Goal: Submit feedback/report problem

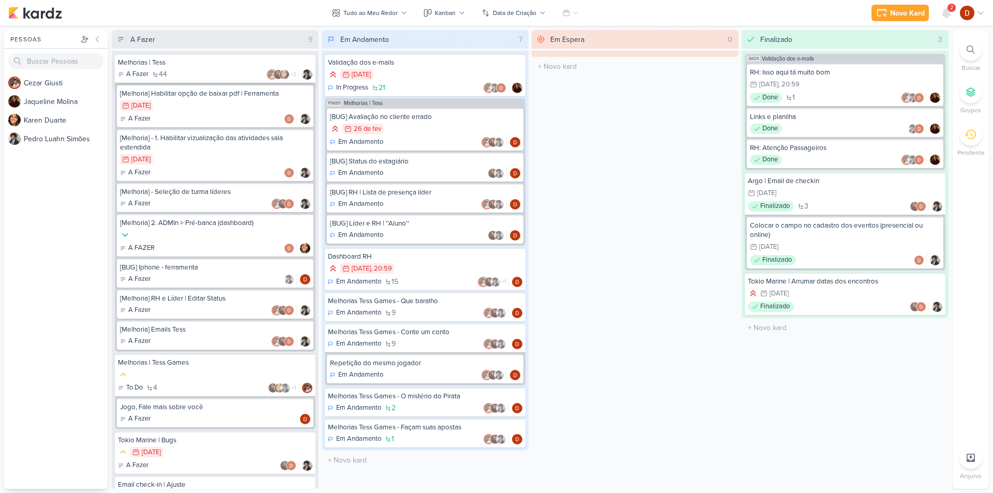
click at [200, 71] on div "A Fazer 44 +2" at bounding box center [215, 74] width 195 height 10
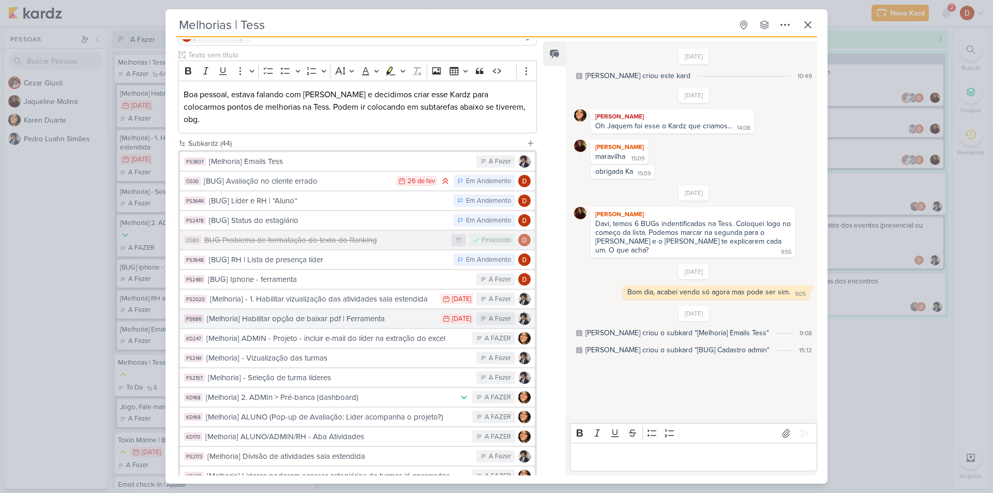
scroll to position [103, 0]
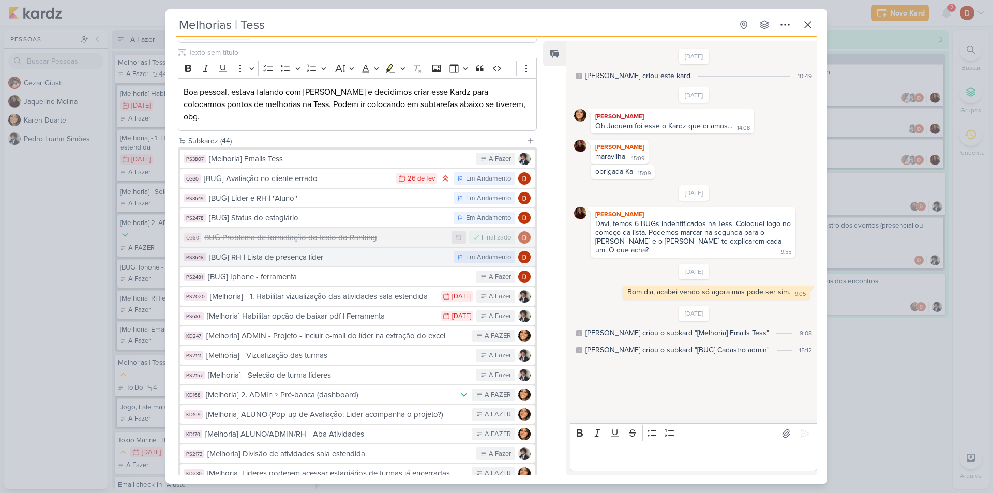
click at [270, 251] on div "[BUG] RH | Lista de presença líder" at bounding box center [329, 257] width 240 height 12
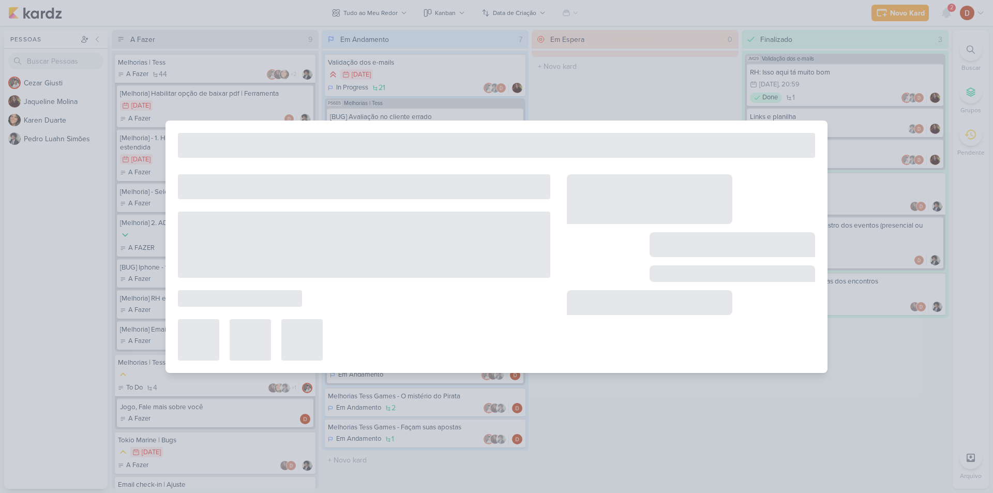
type input "[BUG] RH | Lista de presença líder"
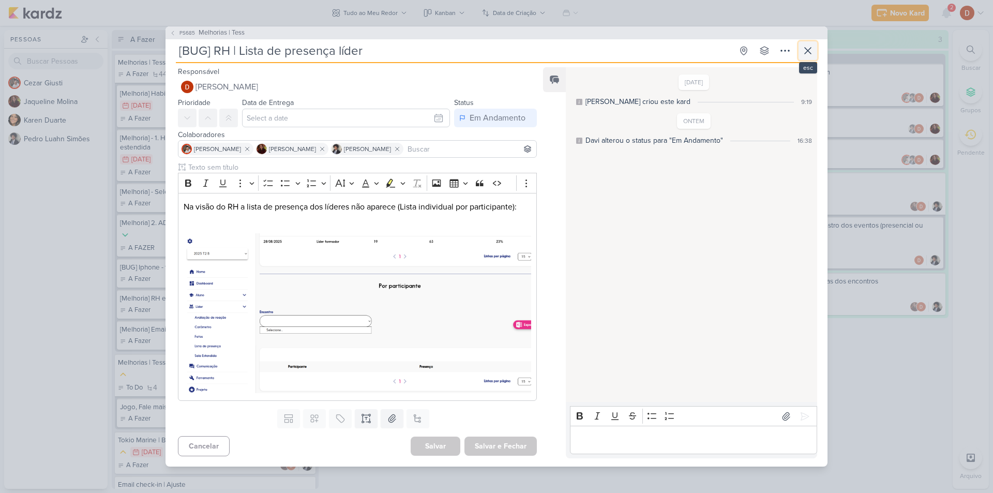
click at [808, 56] on icon at bounding box center [808, 50] width 12 height 12
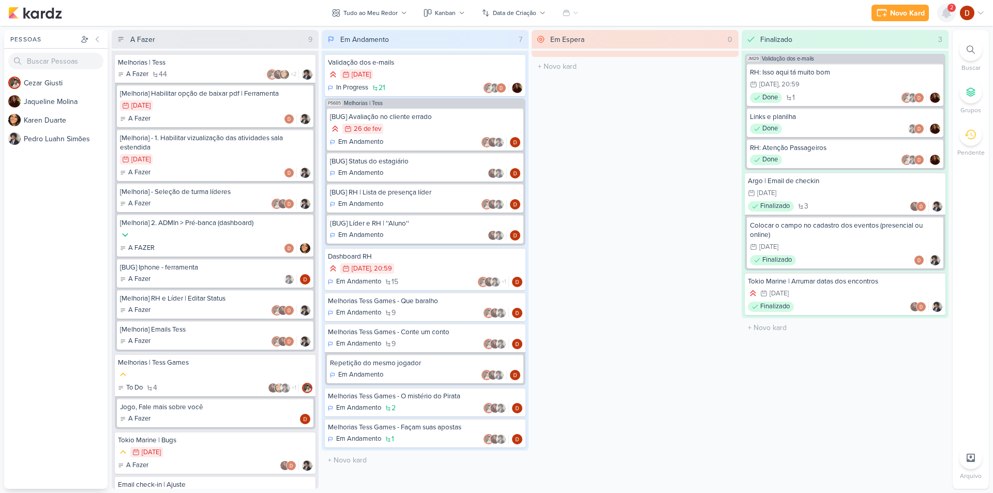
click at [951, 19] on div at bounding box center [947, 13] width 19 height 19
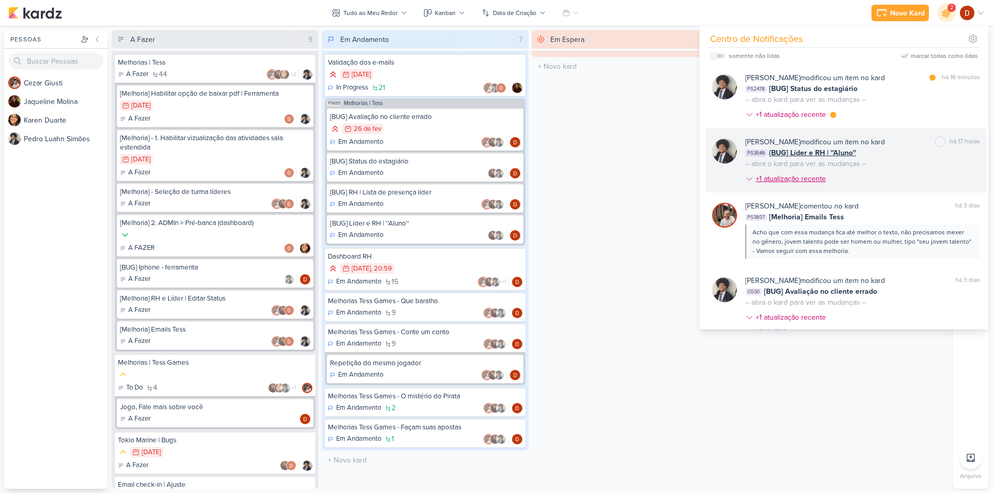
click at [801, 177] on div "+1 atualização recente" at bounding box center [792, 178] width 72 height 11
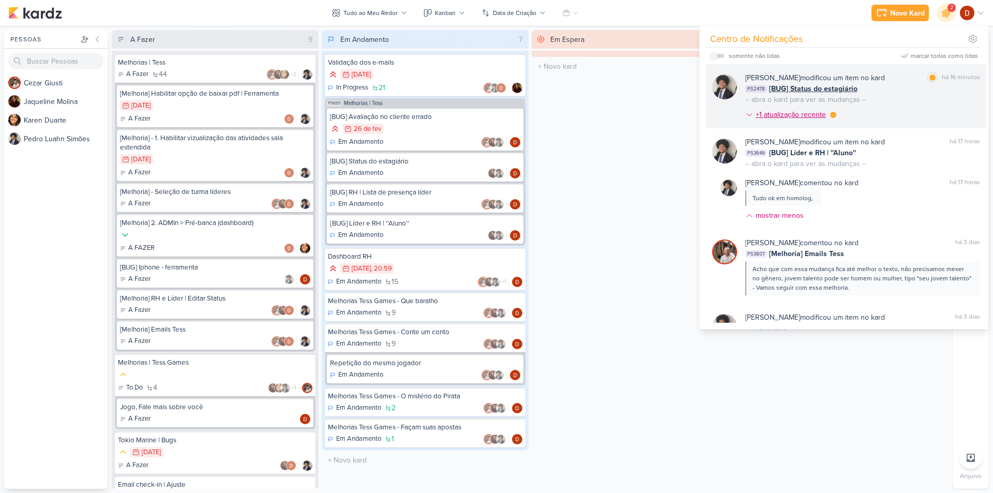
click at [801, 113] on div "+1 atualização recente" at bounding box center [792, 114] width 72 height 11
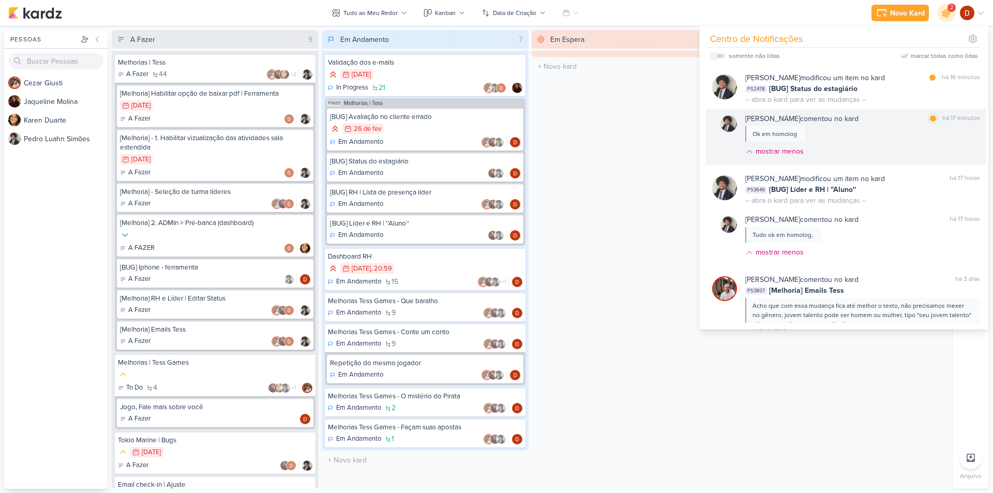
click at [857, 124] on div "[PERSON_NAME] comentou no kard" at bounding box center [802, 118] width 113 height 11
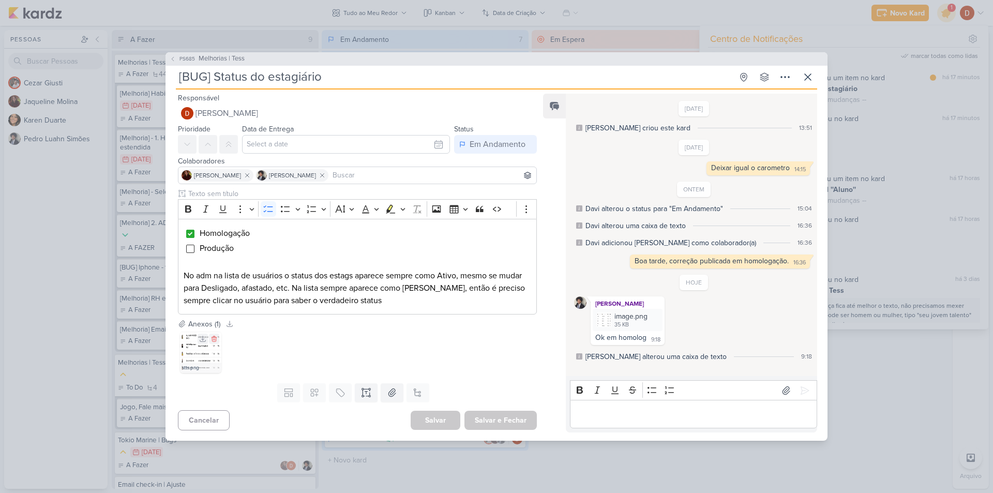
click at [186, 346] on img at bounding box center [200, 352] width 41 height 41
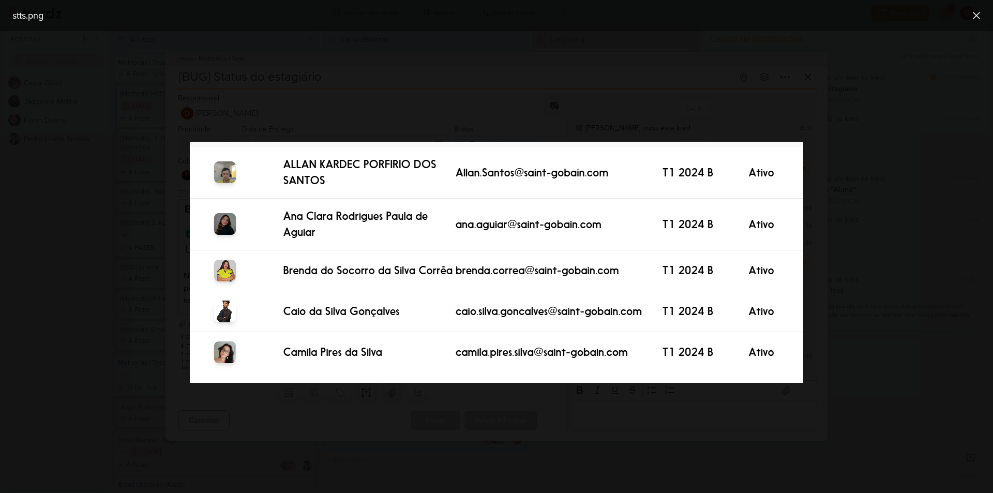
click at [421, 98] on div at bounding box center [496, 262] width 993 height 462
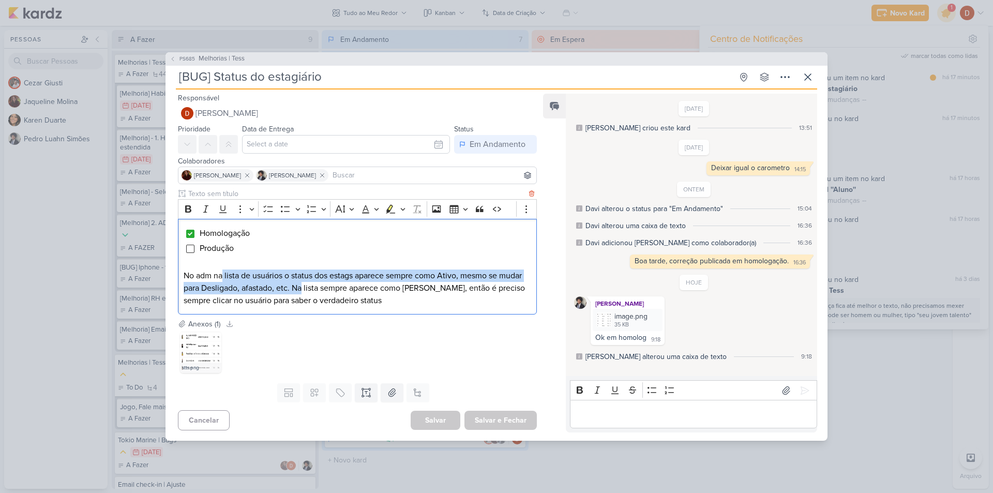
drag, startPoint x: 223, startPoint y: 278, endPoint x: 302, endPoint y: 288, distance: 79.8
click at [302, 288] on p "No adm na lista de usuários o status dos estags aparece sempre como Ativo, mesm…" at bounding box center [358, 288] width 348 height 37
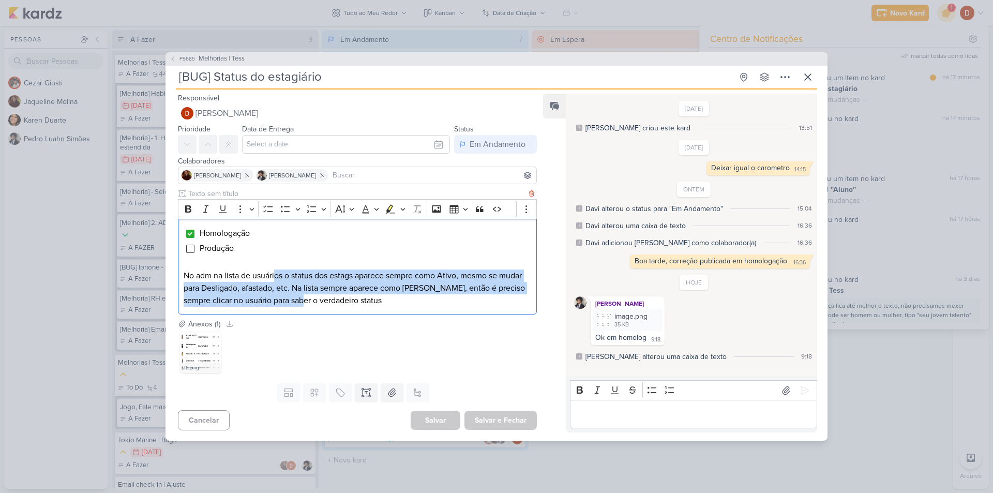
drag, startPoint x: 305, startPoint y: 303, endPoint x: 277, endPoint y: 275, distance: 39.1
click at [277, 275] on p "No adm na lista de usuários o status dos estags aparece sempre como Ativo, mesm…" at bounding box center [358, 288] width 348 height 37
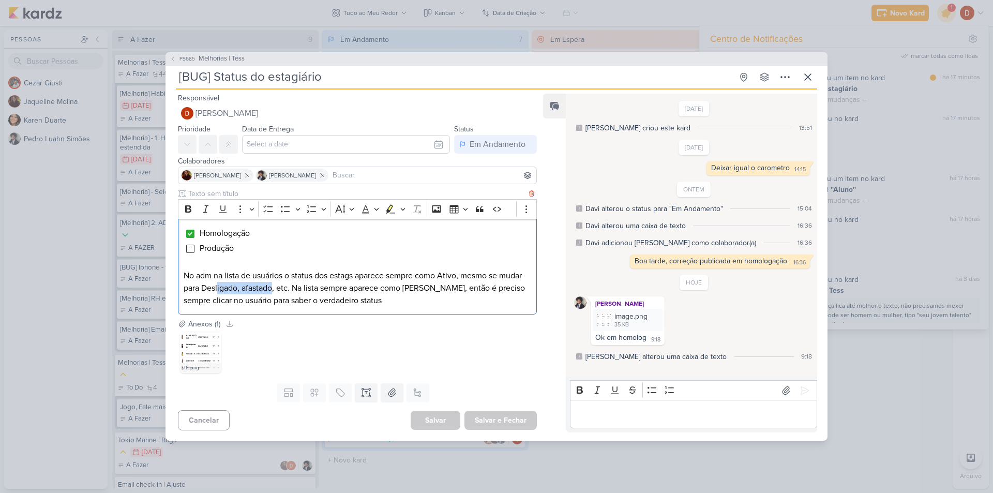
drag, startPoint x: 218, startPoint y: 284, endPoint x: 274, endPoint y: 292, distance: 56.6
click at [274, 292] on p "No adm na lista de usuários o status dos estags aparece sempre como Ativo, mesm…" at bounding box center [358, 288] width 348 height 37
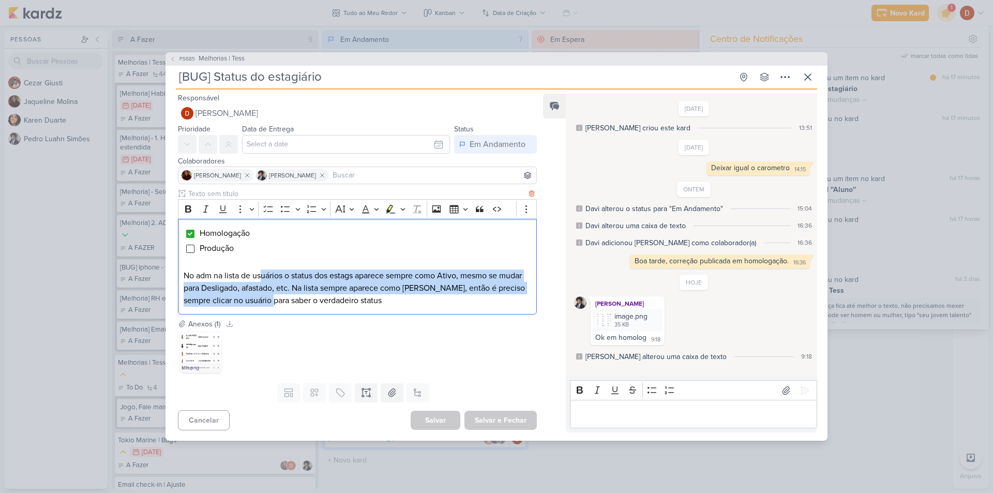
drag, startPoint x: 274, startPoint y: 303, endPoint x: 262, endPoint y: 279, distance: 26.4
click at [262, 279] on p "No adm na lista de usuários o status dos estags aparece sempre como Ativo, mesm…" at bounding box center [358, 288] width 348 height 37
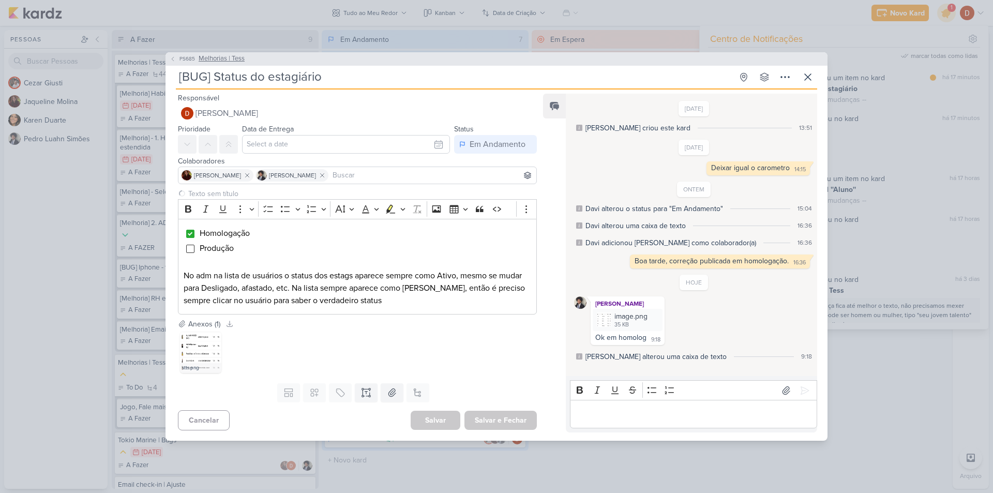
click at [177, 60] on button "PS685 Melhorias | Tess" at bounding box center [207, 59] width 75 height 10
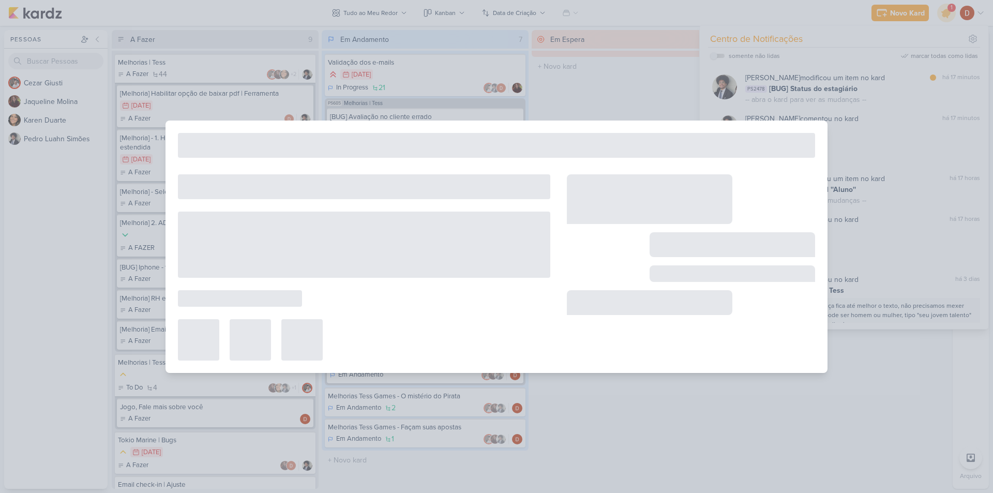
type input "Melhorias | Tess"
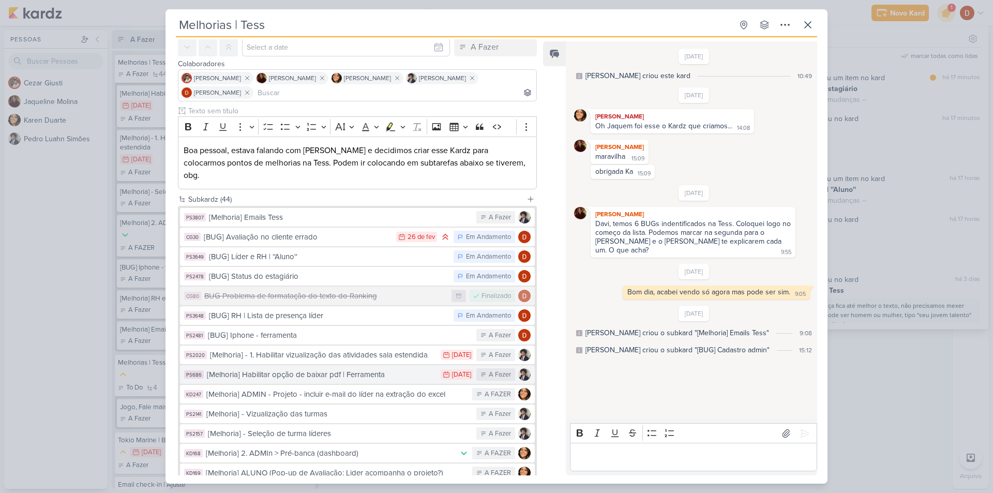
scroll to position [155, 0]
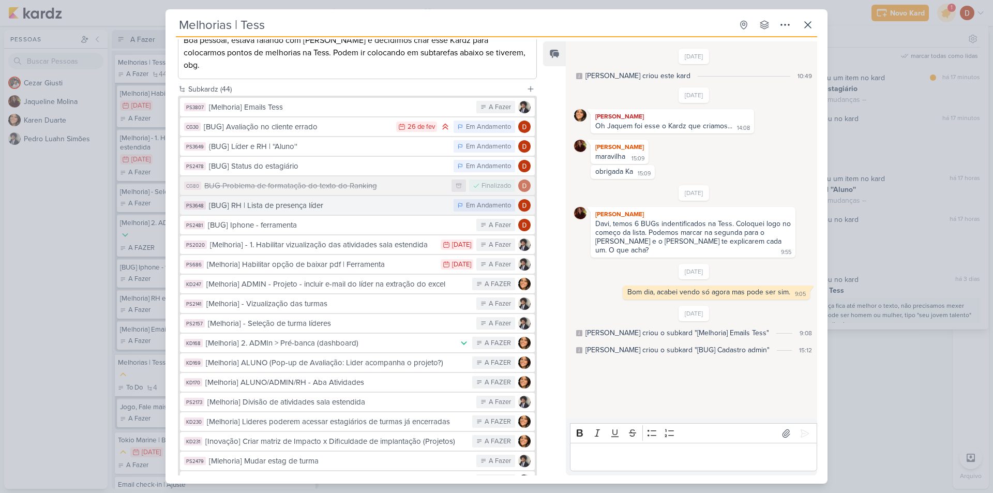
click at [353, 200] on div "[BUG] RH | Lista de presença líder" at bounding box center [329, 206] width 240 height 12
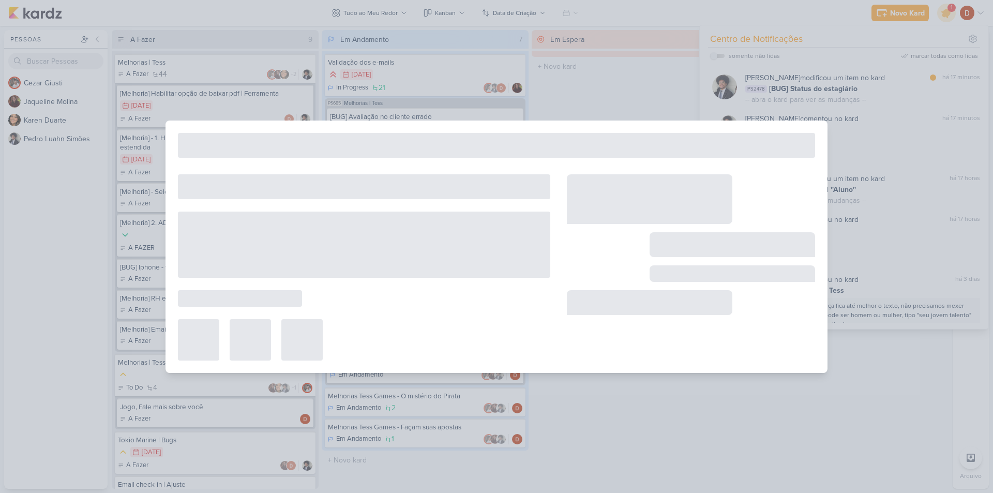
type input "[BUG] RH | Lista de presença líder"
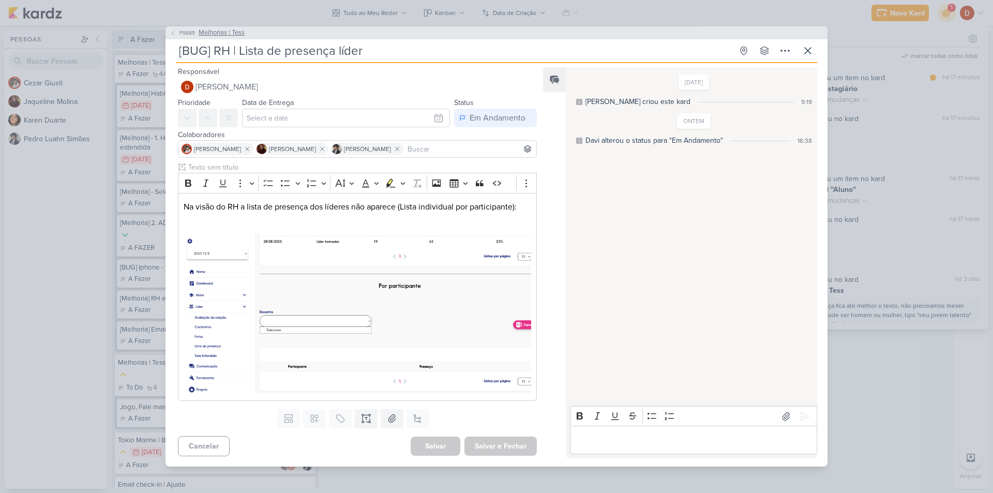
click at [184, 29] on span "PS685" at bounding box center [187, 33] width 19 height 8
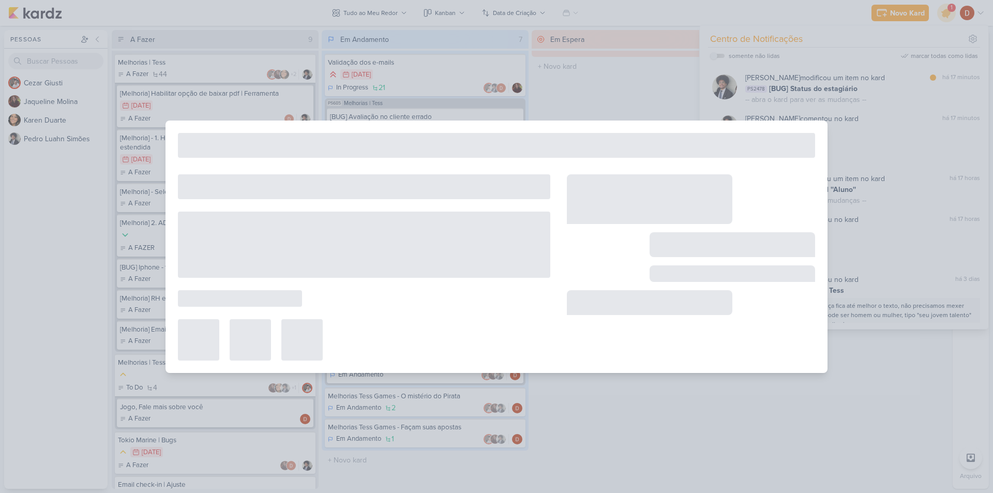
type input "Melhorias | Tess"
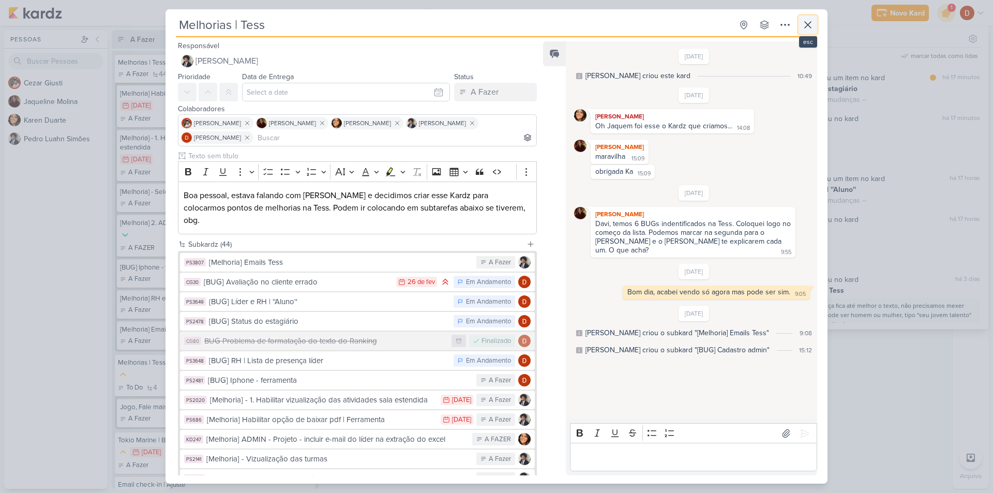
click at [806, 23] on icon at bounding box center [808, 25] width 12 height 12
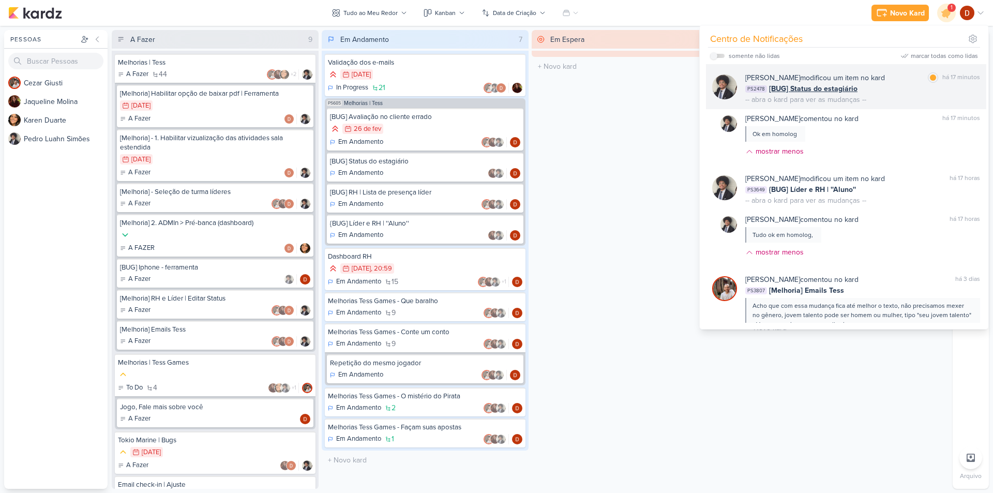
click at [873, 90] on div "PS2478 [BUG] Status do estagiário" at bounding box center [863, 88] width 235 height 11
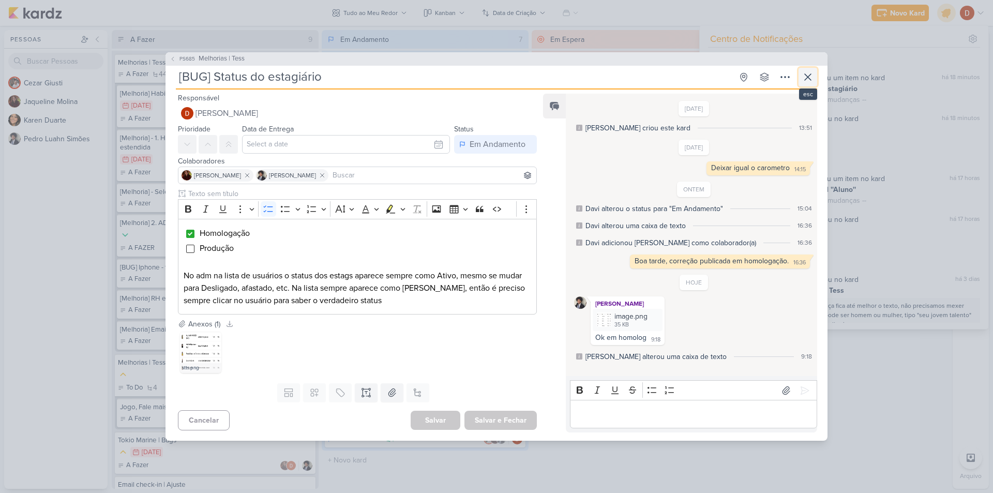
click at [815, 79] on button at bounding box center [808, 77] width 19 height 19
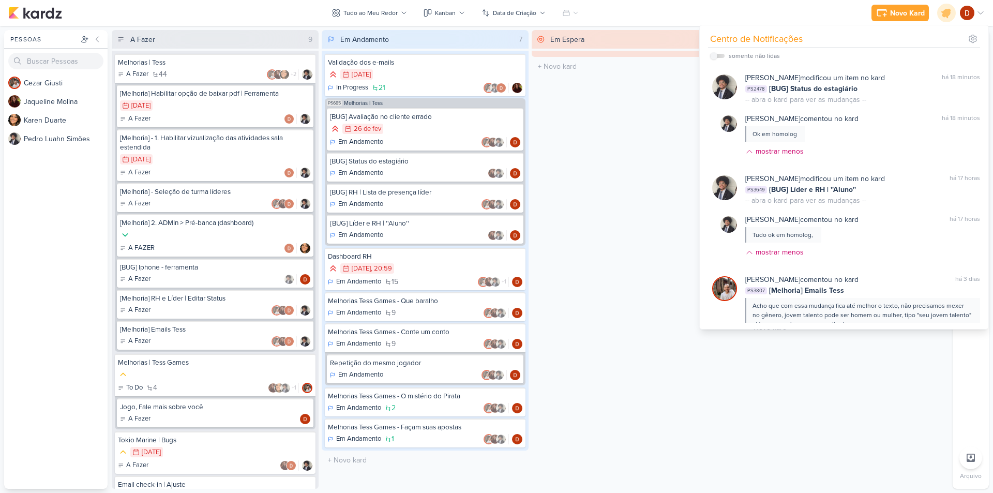
click at [708, 12] on div "Novo Kard Ctrl + k Centro de Notificações somente não lidas" at bounding box center [496, 13] width 977 height 26
